Goal: Task Accomplishment & Management: Manage account settings

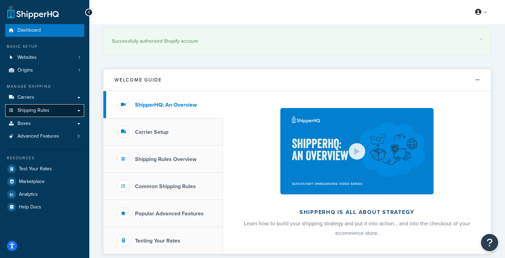
click at [79, 111] on link "Shipping Rules" at bounding box center [44, 110] width 79 height 13
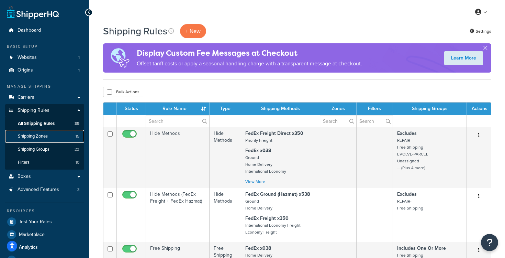
click at [63, 136] on link "Shipping Zones 15" at bounding box center [44, 136] width 79 height 13
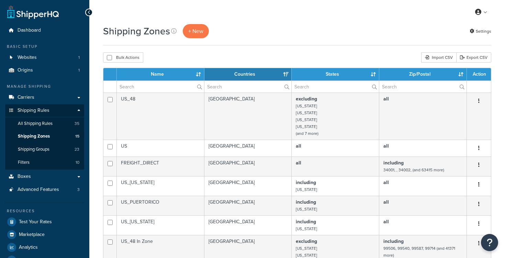
select select "15"
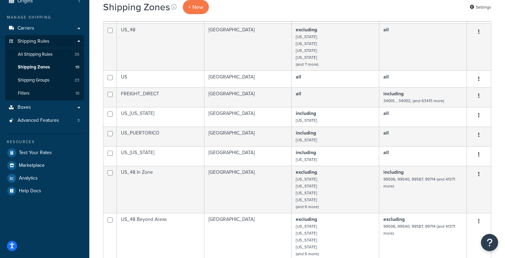
scroll to position [75, 0]
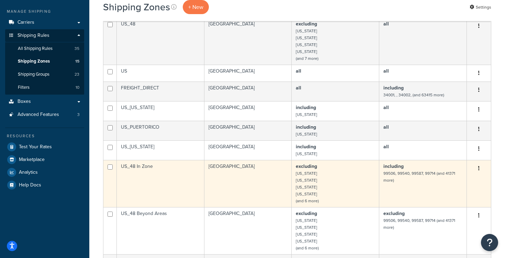
click at [188, 178] on td "US_48 In Zone" at bounding box center [161, 183] width 88 height 47
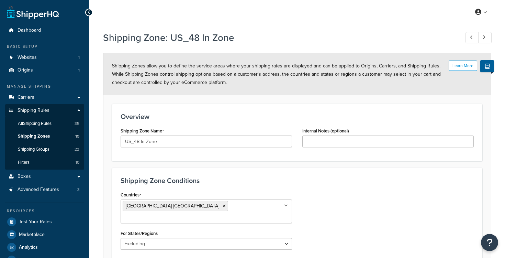
select select "excluding"
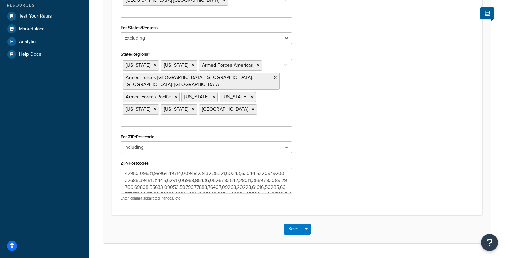
scroll to position [201, 0]
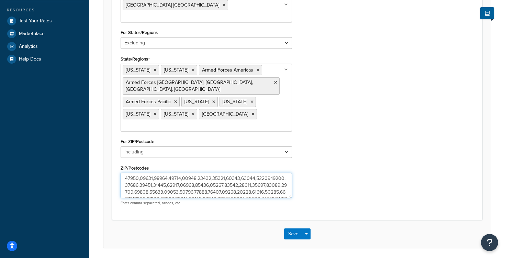
click at [221, 173] on textarea "ZIP/Postcodes" at bounding box center [207, 185] width 172 height 25
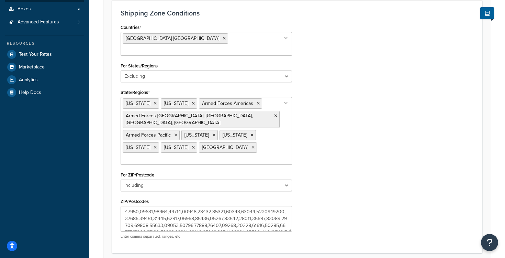
scroll to position [153, 0]
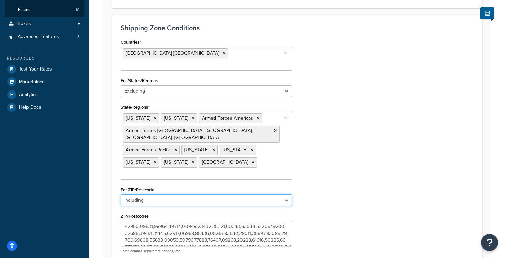
click at [276, 194] on select "All Including Excluding" at bounding box center [207, 200] width 172 height 12
select select "excluding"
click at [121, 194] on select "All Including Excluding" at bounding box center [207, 200] width 172 height 12
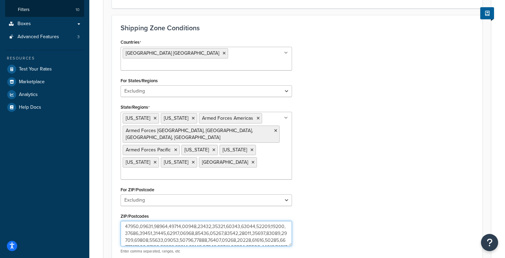
click at [255, 221] on textarea "ZIP/Postcodes" at bounding box center [207, 233] width 172 height 25
click at [208, 221] on textarea "ZIP/Postcodes" at bounding box center [207, 233] width 172 height 25
paste textarea "01580,01580,01580,01580,01580,01580,01582,01582,01582,01582,01582,01582,01807,0…"
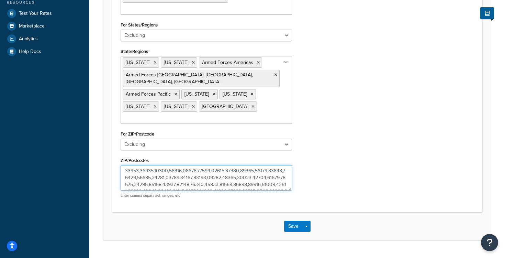
scroll to position [214, 0]
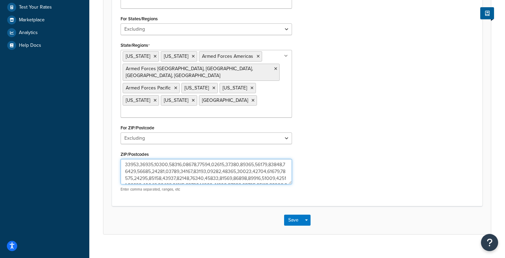
type textarea "01580,01580,01580,01580,01580,01580,01582,01582,01582,01582,01582,01582,01807,0…"
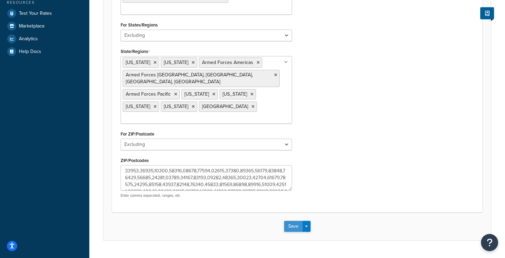
click at [294, 221] on button "Save" at bounding box center [293, 226] width 19 height 11
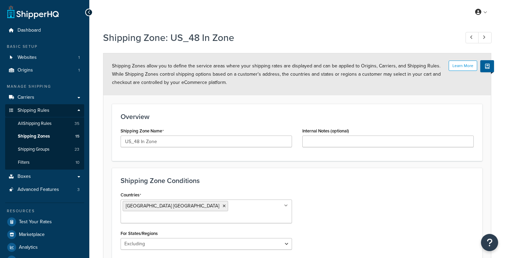
select select "excluding"
select select "including"
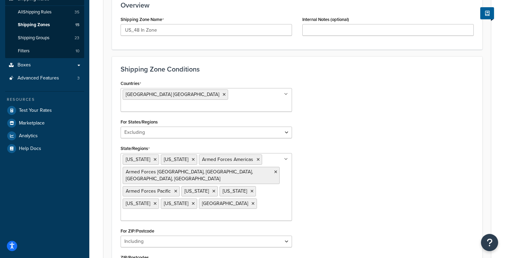
scroll to position [94, 0]
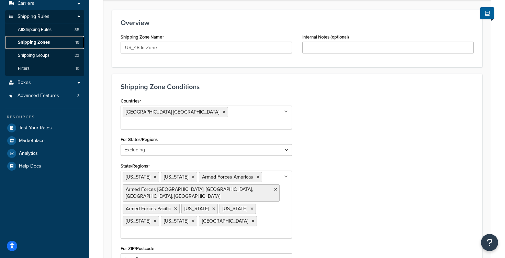
click at [56, 40] on link "Shipping Zones 15" at bounding box center [44, 42] width 79 height 13
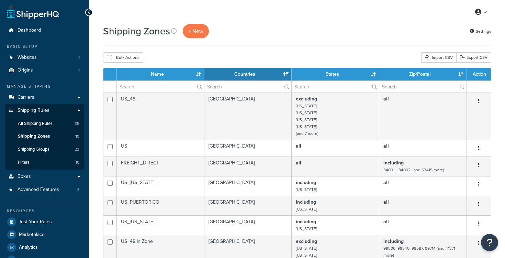
select select "15"
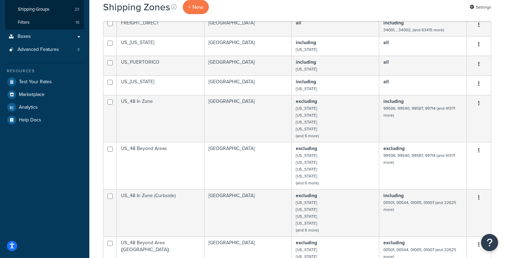
scroll to position [203, 0]
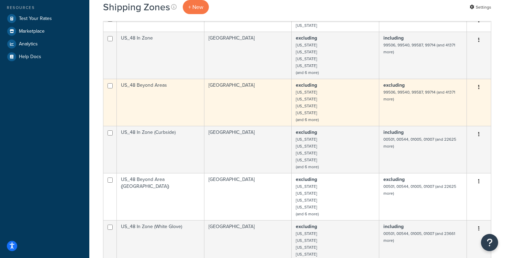
click at [158, 96] on td "US_48 Beyond Areas" at bounding box center [161, 102] width 88 height 47
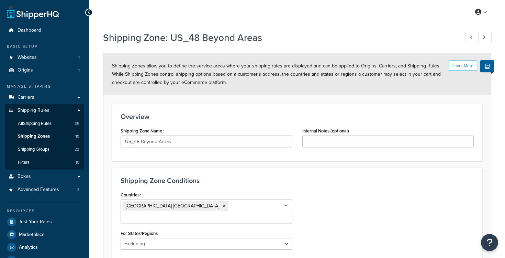
select select "excluding"
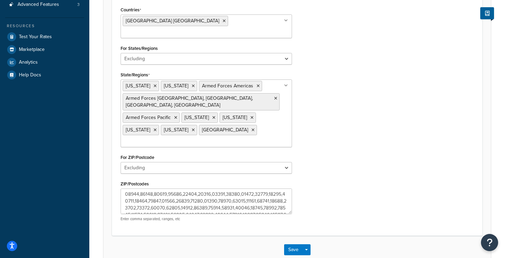
scroll to position [214, 0]
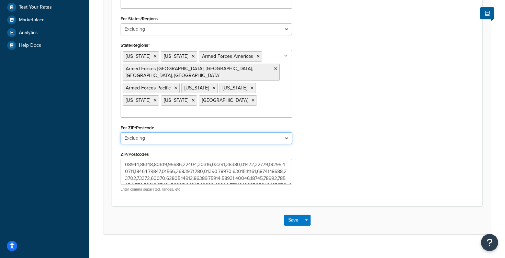
click at [162, 132] on select "All Including Excluding" at bounding box center [207, 138] width 172 height 12
select select "including"
click at [121, 132] on select "All Including Excluding" at bounding box center [207, 138] width 172 height 12
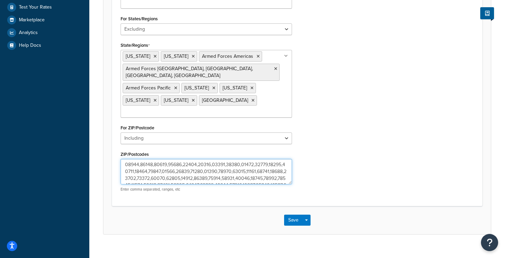
click at [175, 159] on textarea "ZIP/Postcodes" at bounding box center [207, 171] width 172 height 25
paste textarea "01580,01580,01580,01580,01580,01580,01582,01582,01582,01582,01582,01582,01807,0…"
type textarea "01580,01580,01580,01580,01580,01580,01582,01582,01582,01582,01582,01582,01807,0…"
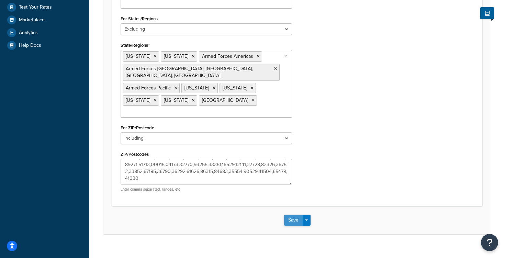
click at [290, 214] on button "Save" at bounding box center [293, 219] width 19 height 11
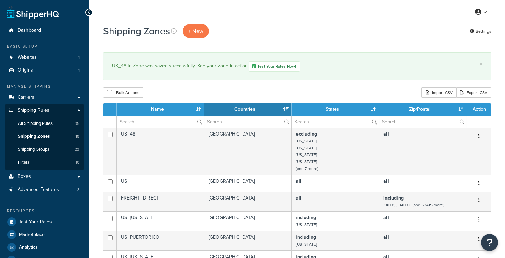
select select "15"
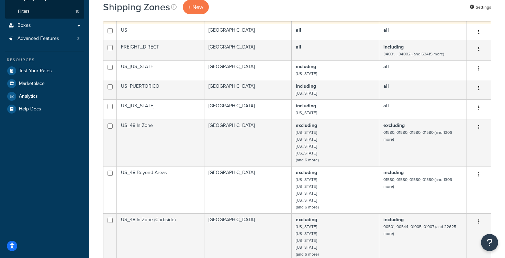
scroll to position [159, 0]
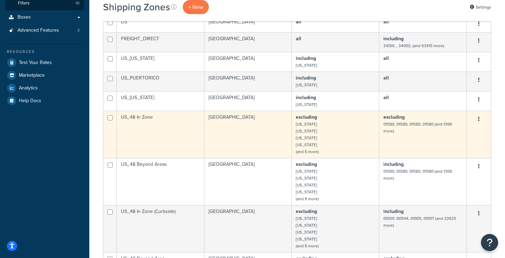
click at [168, 131] on td "US_48 In Zone" at bounding box center [161, 134] width 88 height 47
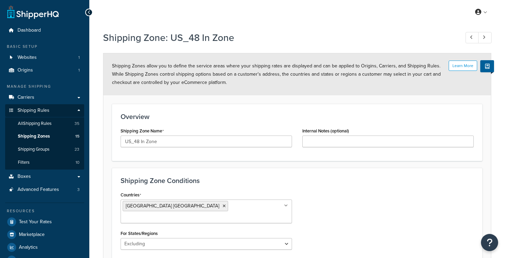
select select "excluding"
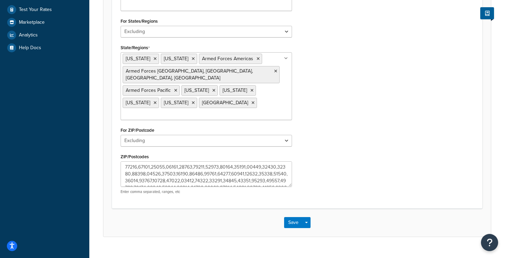
scroll to position [213, 0]
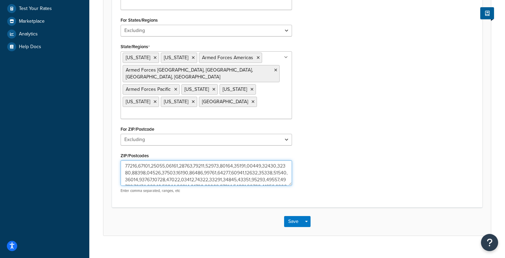
click at [170, 160] on textarea "ZIP/Postcodes" at bounding box center [207, 172] width 172 height 25
paste textarea "501,544,601,606,612,616,617,622,623,624,627,637,638,641,647,650,652,653,656,659…"
type textarea "501,544,601,606,612,616,617,622,623,624,627,637,638,641,647,650,652,653,656,659…"
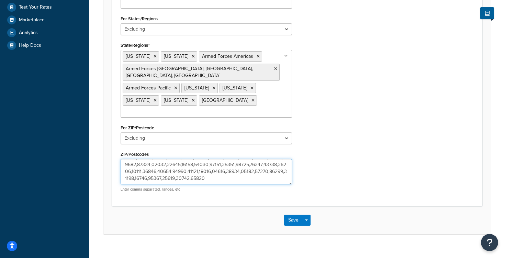
scroll to position [214, 0]
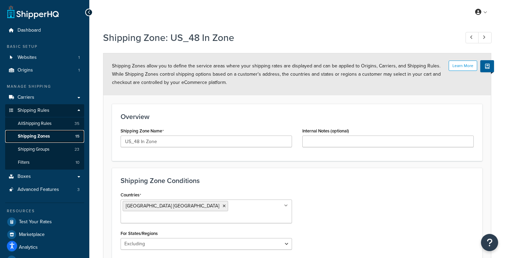
click at [43, 137] on span "Shipping Zones" at bounding box center [34, 136] width 32 height 6
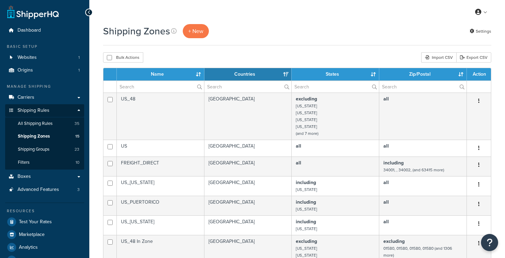
select select "15"
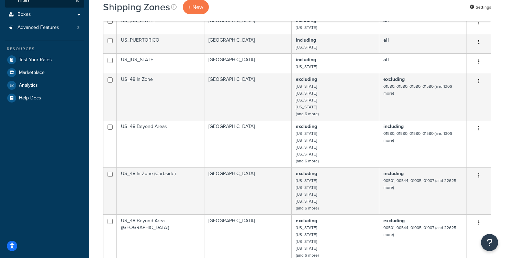
scroll to position [153, 0]
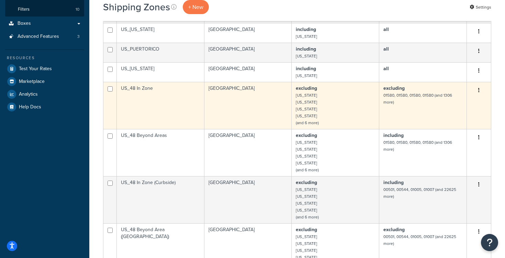
click at [176, 95] on td "US_48 In Zone" at bounding box center [161, 105] width 88 height 47
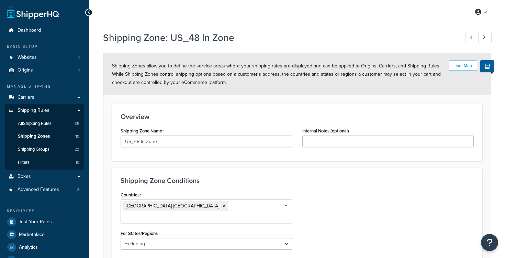
select select "excluding"
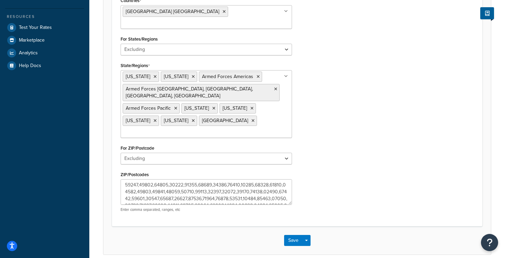
scroll to position [214, 0]
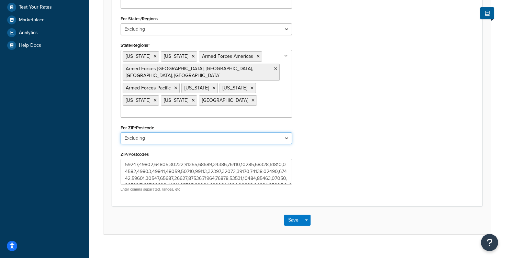
click at [188, 132] on select "All Including Excluding" at bounding box center [207, 138] width 172 height 12
select select "including"
click at [121, 132] on select "All Including Excluding" at bounding box center [207, 138] width 172 height 12
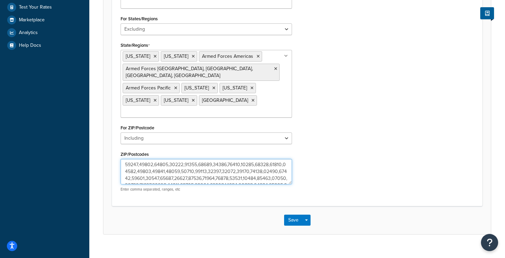
click at [188, 159] on textarea "ZIP/Postcodes" at bounding box center [207, 171] width 172 height 25
paste textarea "0602,00603,00604,00610,00646,00660,00662,00670,00676,00677,00680,00682,00685,00…"
type textarea "00602,00603,00604,00610,00646,00660,00662,00670,00676,00677,00680,00682,00685,0…"
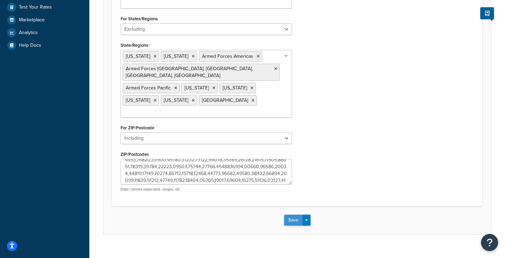
click at [299, 214] on button "Save" at bounding box center [293, 219] width 19 height 11
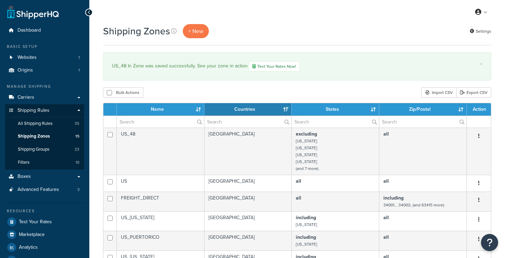
select select "15"
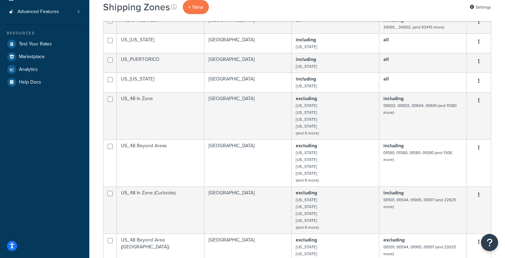
scroll to position [182, 0]
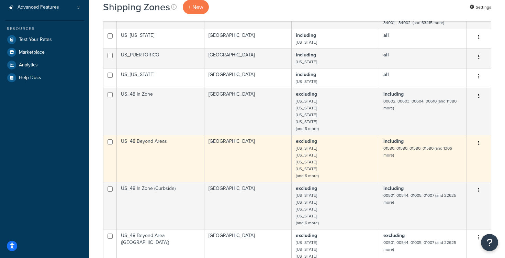
click at [165, 153] on td "US_48 Beyond Areas" at bounding box center [161, 158] width 88 height 47
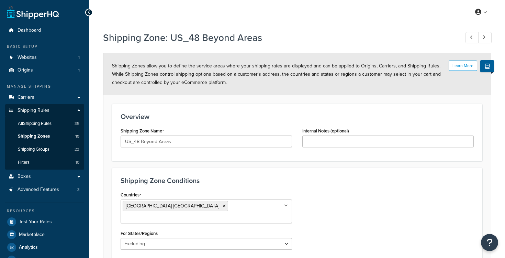
select select "excluding"
select select "including"
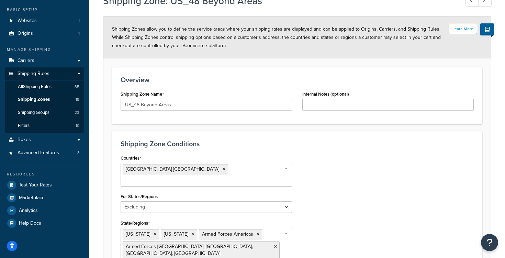
scroll to position [214, 0]
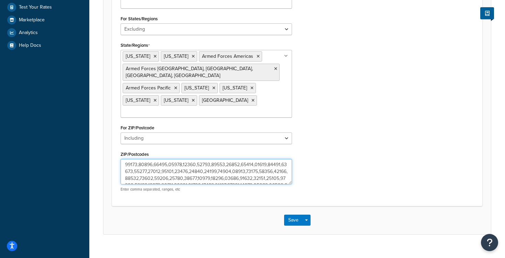
click at [196, 159] on textarea "ZIP/Postcodes" at bounding box center [207, 171] width 172 height 25
paste textarea "0602,00603,00604,00610,00646,00660,00662,00670,00676,00677,00680,00682,00685,00…"
type textarea "00602,00603,00604,00610,00646,00660,00662,00670,00676,00677,00680,00682,00685,0…"
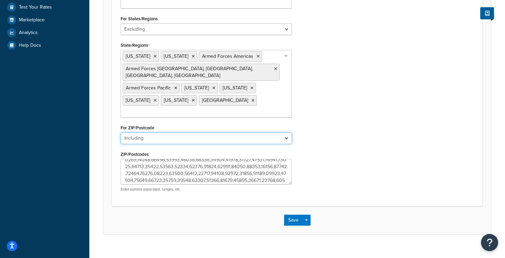
click at [206, 132] on select "All Including Excluding" at bounding box center [207, 138] width 172 height 12
select select "excluding"
click at [121, 132] on select "All Including Excluding" at bounding box center [207, 138] width 172 height 12
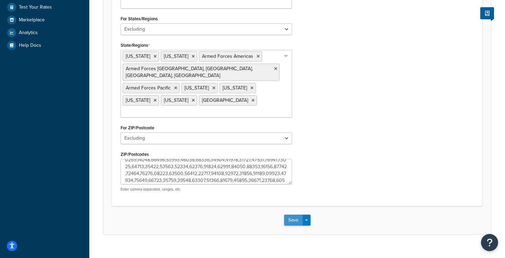
click at [294, 214] on button "Save" at bounding box center [293, 219] width 19 height 11
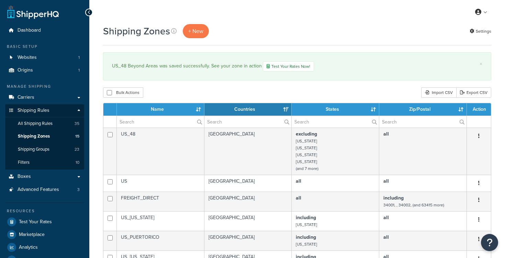
select select "15"
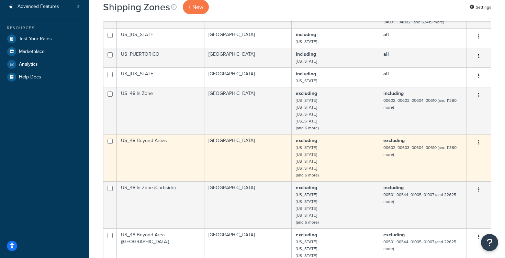
scroll to position [145, 0]
